Goal: Task Accomplishment & Management: Use online tool/utility

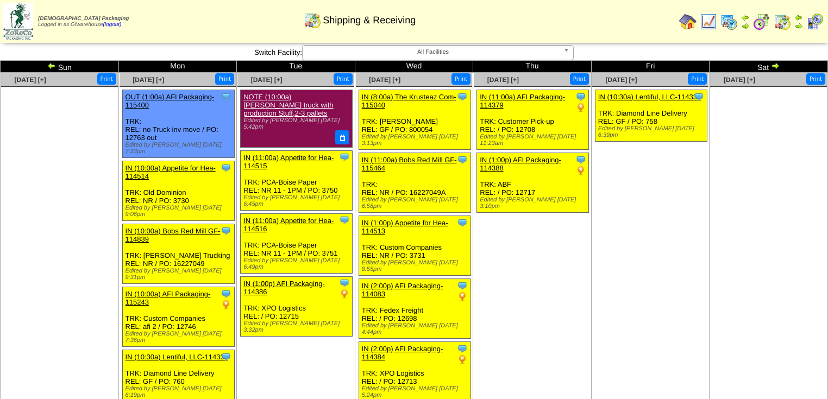
click at [620, 241] on ul "Clone Item IN (10:30a) Lentiful, LLC-114336 Lentiful, LLC ScheduleID: 114336 50…" at bounding box center [650, 171] width 117 height 163
click at [777, 66] on img at bounding box center [775, 65] width 9 height 9
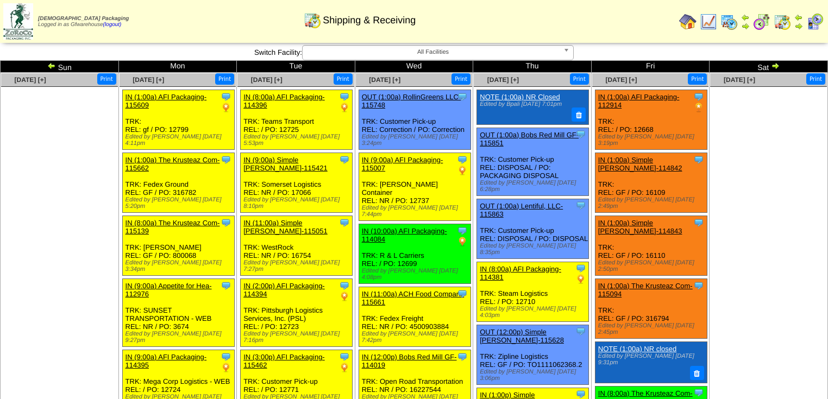
click at [777, 66] on img at bounding box center [775, 65] width 9 height 9
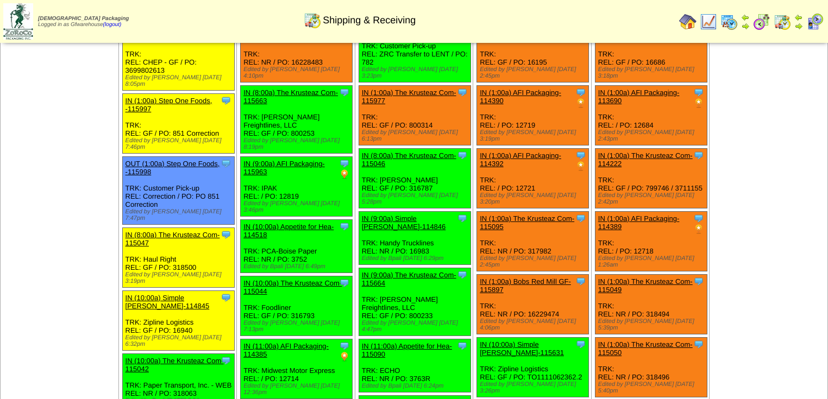
scroll to position [174, 0]
